Goal: Answer question/provide support: Share knowledge or assist other users

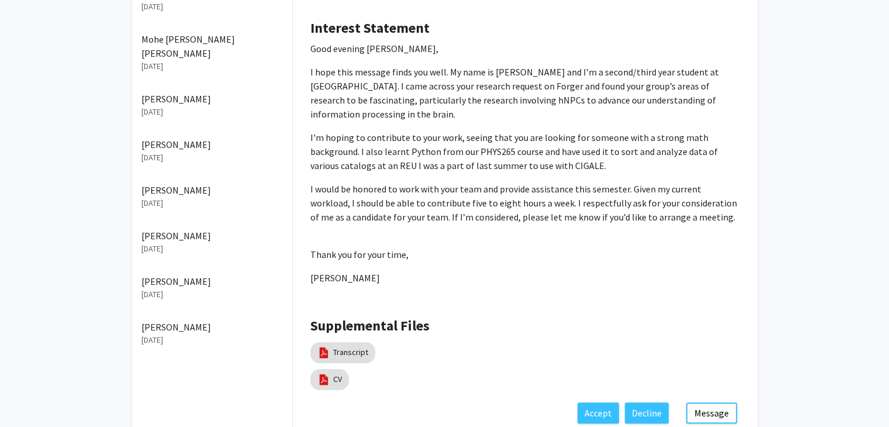
scroll to position [171, 0]
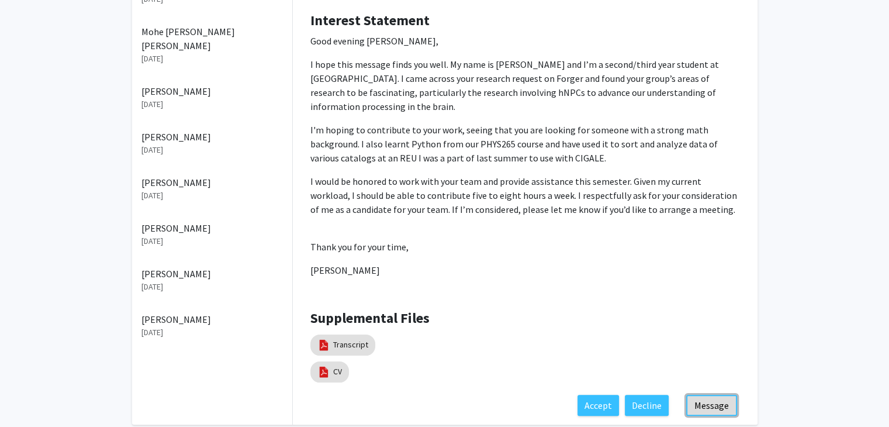
click at [713, 395] on button "Message" at bounding box center [711, 405] width 51 height 21
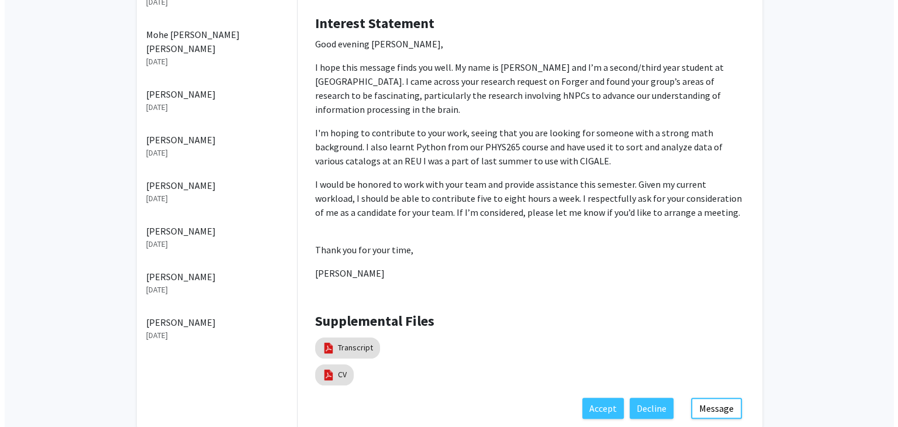
scroll to position [176, 0]
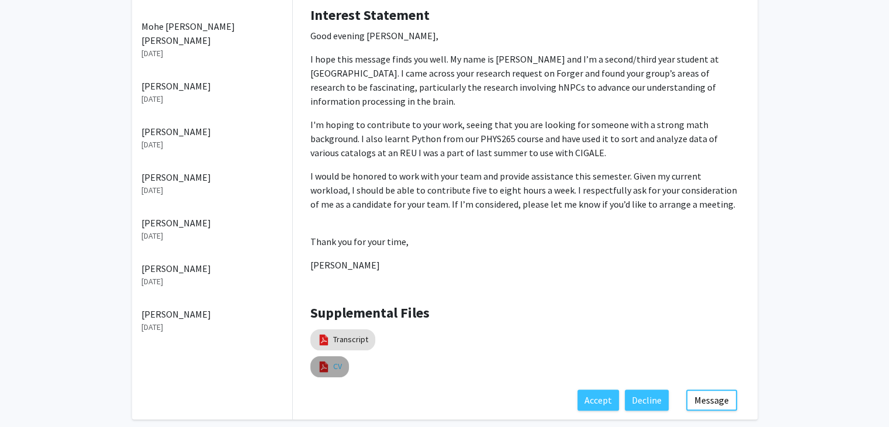
click at [333, 360] on link "CV" at bounding box center [337, 366] width 9 height 12
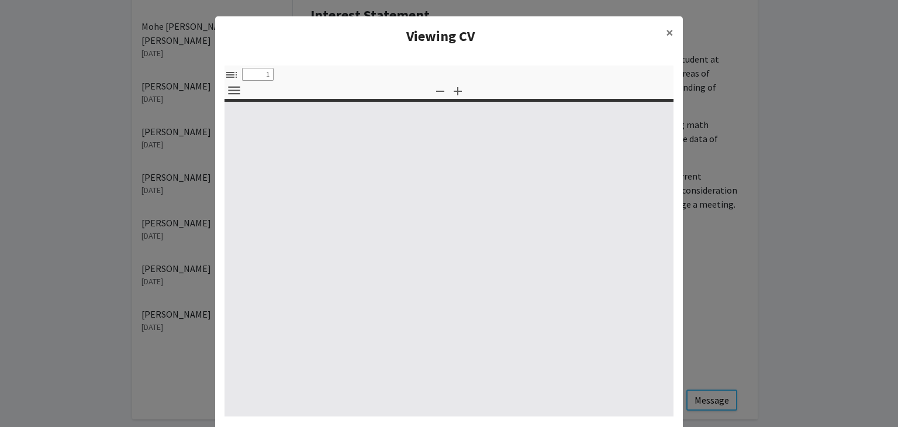
type input "0"
select select "custom"
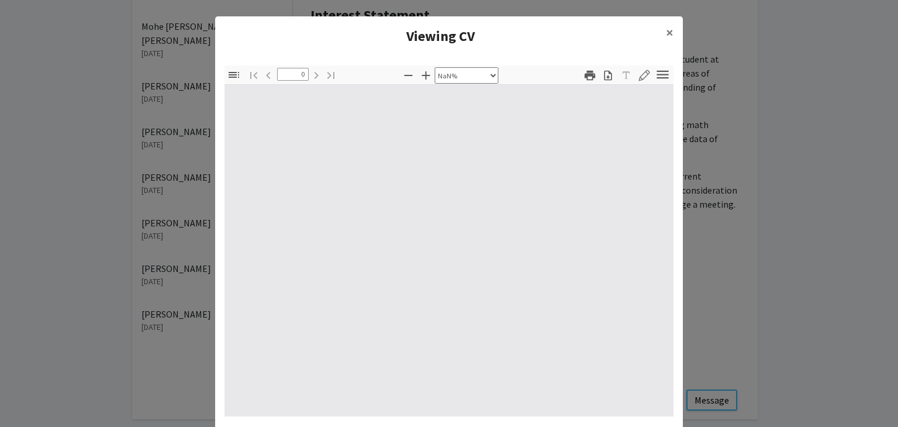
type input "1"
select select "auto"
